Goal: Task Accomplishment & Management: Manage account settings

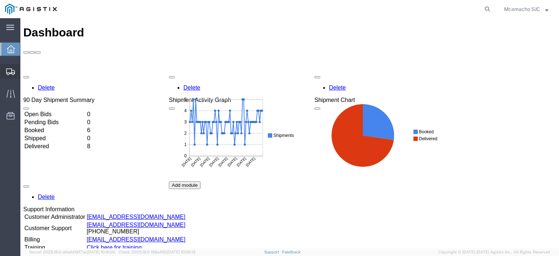
click at [23, 73] on span "Shipments" at bounding box center [22, 71] width 5 height 15
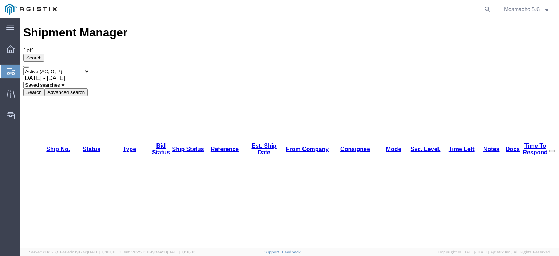
click at [68, 68] on select "Select status Active (AC, O, P) All Approved Awaiting Confirmation (AC) Booked …" at bounding box center [56, 71] width 67 height 7
select select "BOOK"
click at [23, 68] on select "Select status Active (AC, O, P) All Approved Awaiting Confirmation (AC) Booked …" at bounding box center [56, 71] width 67 height 7
click at [44, 88] on button "Search" at bounding box center [33, 92] width 21 height 8
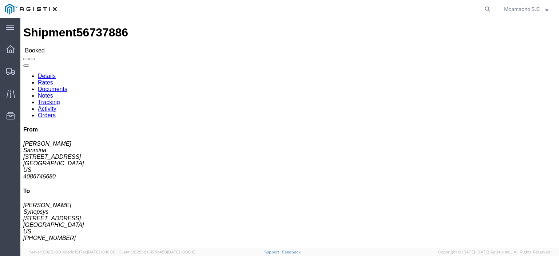
click link "Documents"
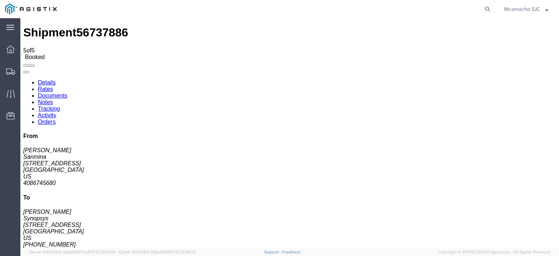
scroll to position [41, 0]
click at [23, 72] on span "Shipments" at bounding box center [22, 71] width 5 height 15
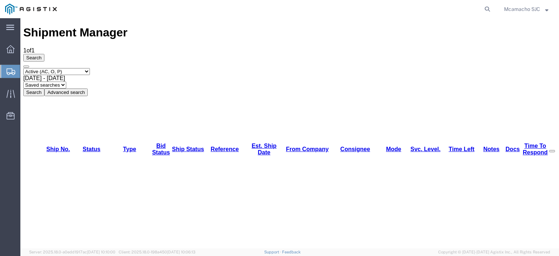
click at [69, 68] on select "Select status Active (AC, O, P) All Approved Awaiting Confirmation (AC) Booked …" at bounding box center [56, 71] width 67 height 7
select select "BOOK"
click at [23, 68] on select "Select status Active (AC, O, P) All Approved Awaiting Confirmation (AC) Booked …" at bounding box center [56, 71] width 67 height 7
click at [44, 88] on button "Search" at bounding box center [33, 92] width 21 height 8
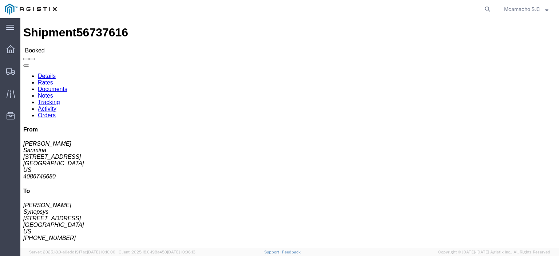
click link "Tracking"
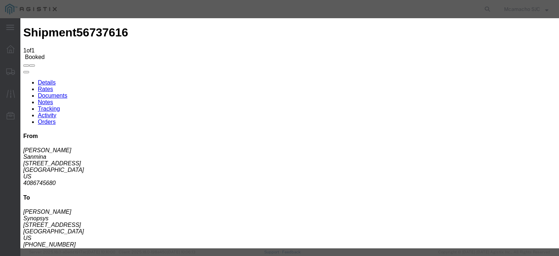
type input "09/05/2025"
type input "4:00 PM"
select select "DELIVRED"
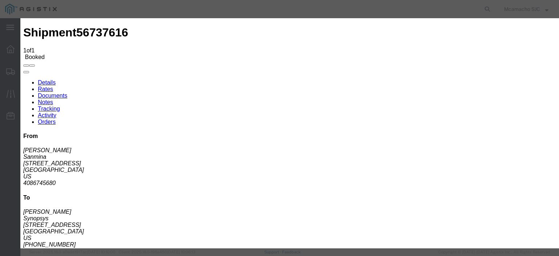
type input "09/05/2025"
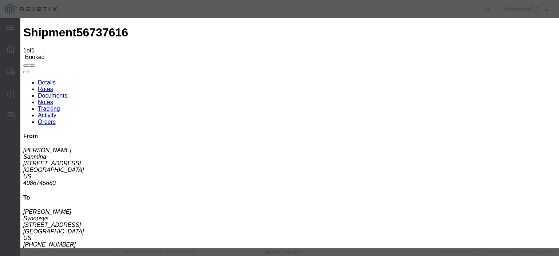
type input "ALDRIN"
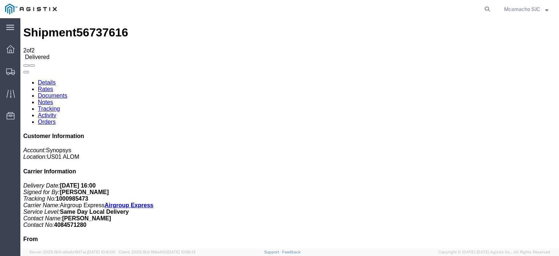
click at [67, 92] on link "Documents" at bounding box center [52, 95] width 29 height 6
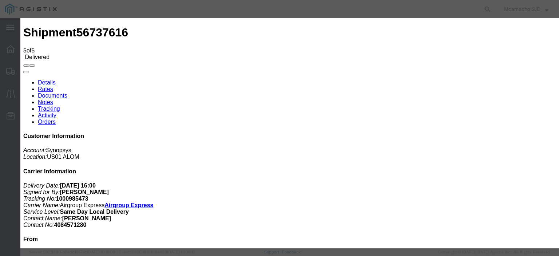
type input "C:\fakepath\1000985473 HCPOD.pdf"
type input "AIRGROUP"
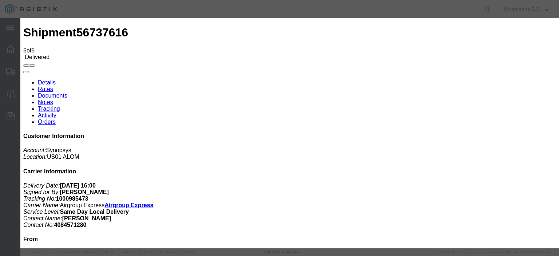
type input "HCPOD"
select select "PROOF_OF_DELIVERY"
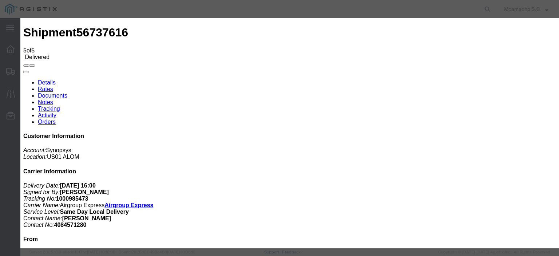
select select
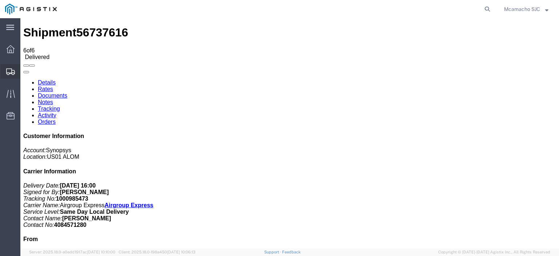
click at [25, 69] on span "Shipments" at bounding box center [22, 71] width 5 height 15
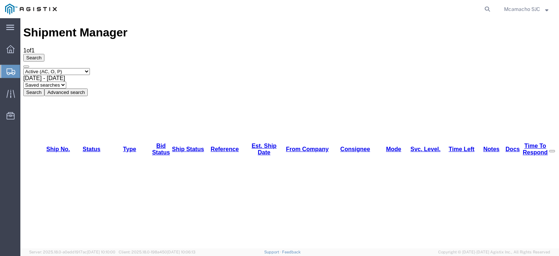
click at [73, 68] on select "Select status Active (AC, O, P) All Approved Awaiting Confirmation (AC) Booked …" at bounding box center [56, 71] width 67 height 7
select select "BOOK"
click at [23, 68] on select "Select status Active (AC, O, P) All Approved Awaiting Confirmation (AC) Booked …" at bounding box center [56, 71] width 67 height 7
click at [44, 88] on button "Search" at bounding box center [33, 92] width 21 height 8
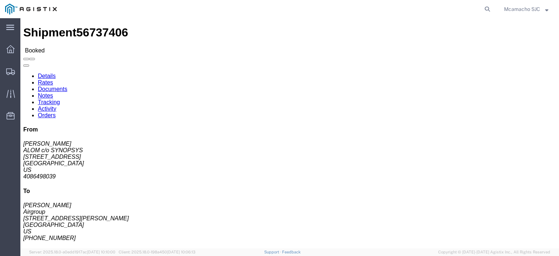
click link "Tracking"
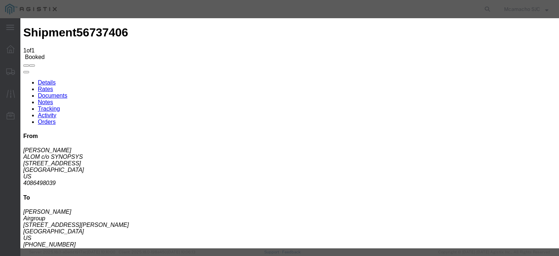
type input "09/05/2025"
type input "4:35 PM"
select select "PICKEDUP"
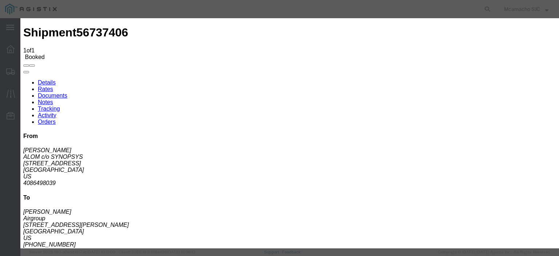
type input "09/05/2025"
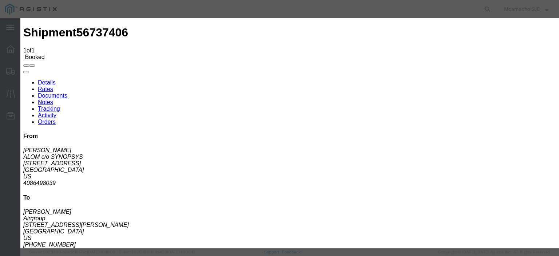
select select "{"pickupDeliveryInfoId": "122769744","pickupOrDelivery": "P","stopNum": "1","lo…"
select select "CA"
type input "Fremont"
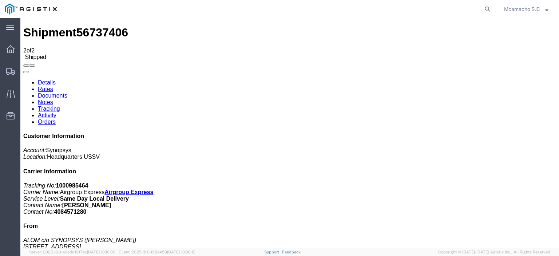
click at [67, 92] on link "Documents" at bounding box center [52, 95] width 29 height 6
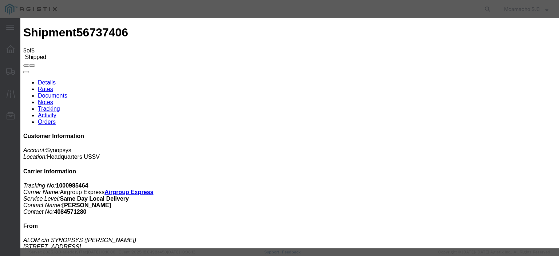
type input "C:\fakepath\1000985464 POP.pdf"
type input "AIRGROUP"
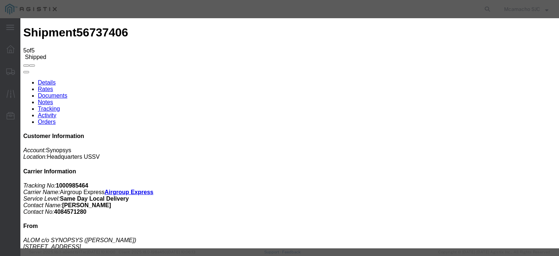
type input "DOM POP"
select select "OTHER"
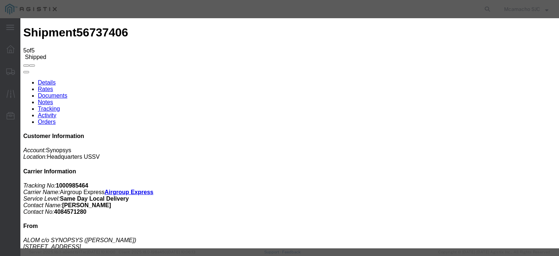
select select
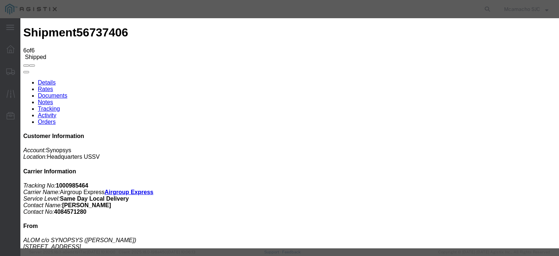
type input "C:\fakepath\1000985464 SYN BOL.pdf"
type input "SYNOPSYS BOL"
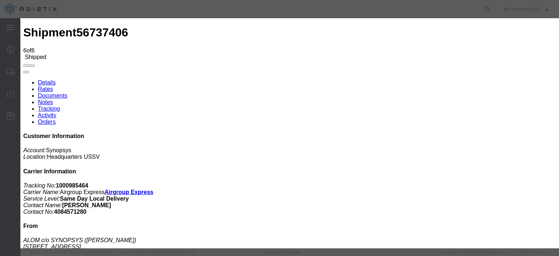
type input "BOL"
select select "BILL_OF_LADING"
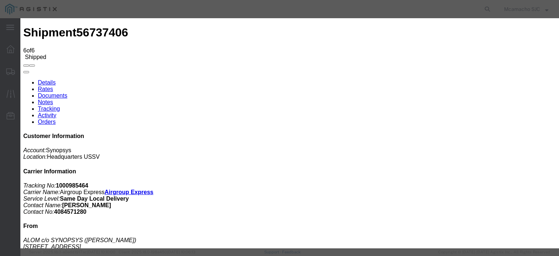
select select
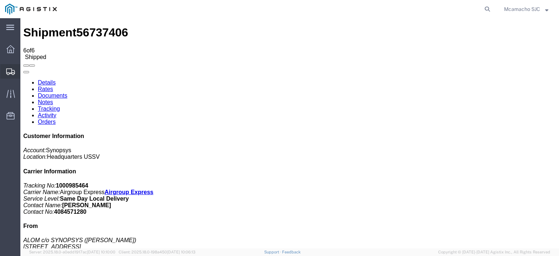
click at [11, 74] on icon at bounding box center [10, 71] width 9 height 7
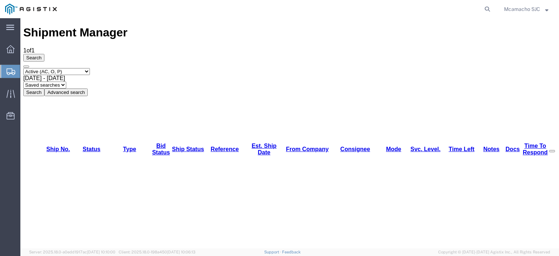
click at [58, 68] on select "Select status Active (AC, O, P) All Approved Awaiting Confirmation (AC) Booked …" at bounding box center [56, 71] width 67 height 7
select select "ALL"
click at [23, 68] on select "Select status Active (AC, O, P) All Approved Awaiting Confirmation (AC) Booked …" at bounding box center [56, 71] width 67 height 7
click at [44, 88] on button "Search" at bounding box center [33, 92] width 21 height 8
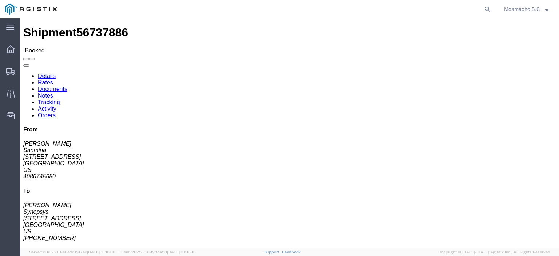
click link "Tracking"
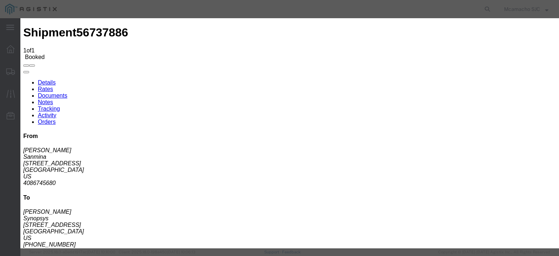
type input "09/05/2025"
type input "4:00 PM"
select select "PICKATMP"
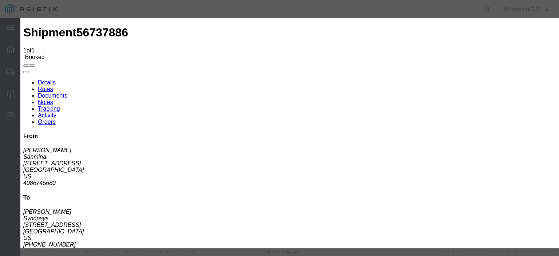
type input "09/05/2025"
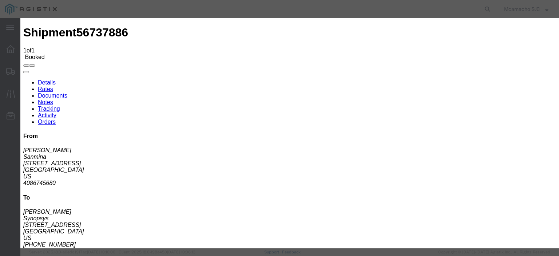
type input "ATTEMPTED PU"
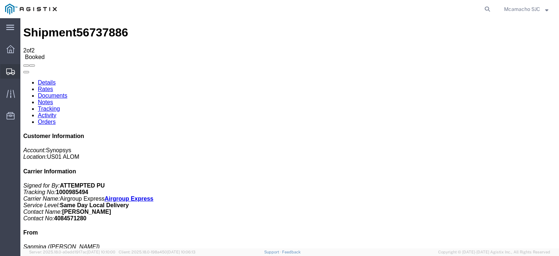
click at [12, 68] on svg-icon at bounding box center [10, 71] width 9 height 7
